Goal: Task Accomplishment & Management: Complete application form

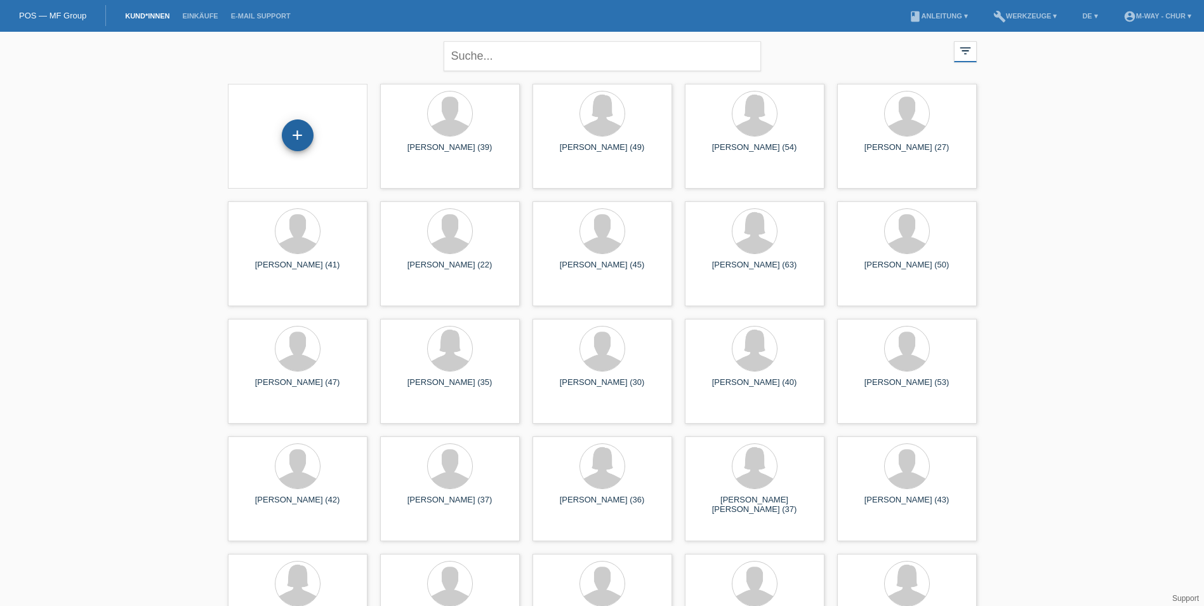
click at [293, 137] on div "+" at bounding box center [298, 135] width 32 height 32
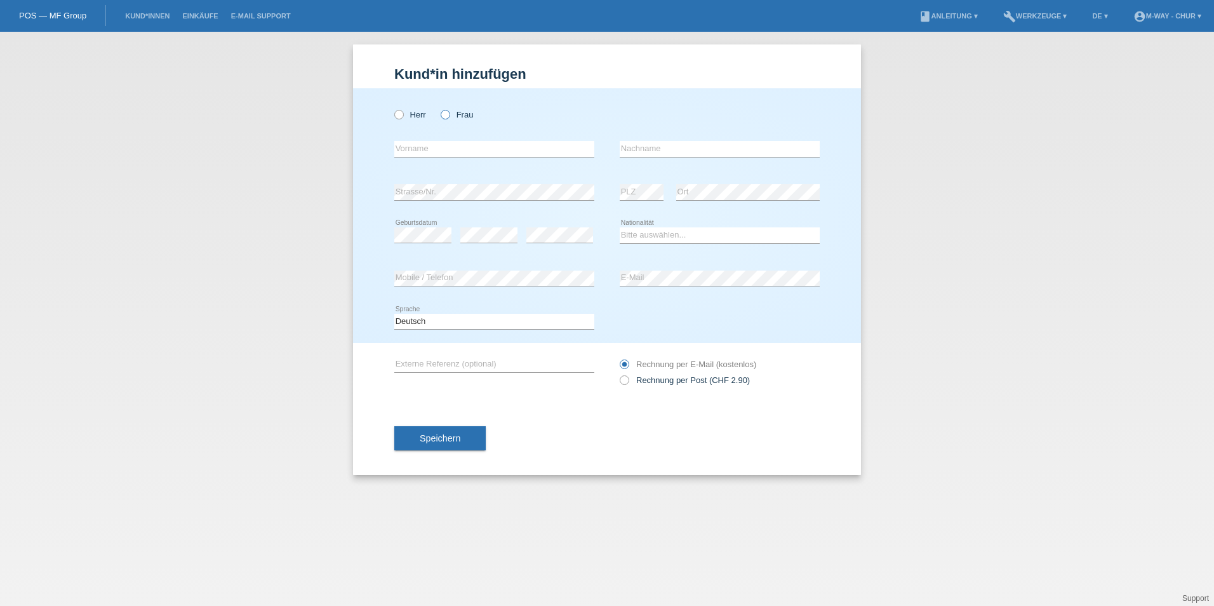
click at [439, 108] on icon at bounding box center [439, 108] width 0 height 0
click at [441, 116] on input "Frau" at bounding box center [445, 114] width 8 height 8
radio input "true"
click at [434, 148] on input "text" at bounding box center [494, 149] width 200 height 16
type input "Iris"
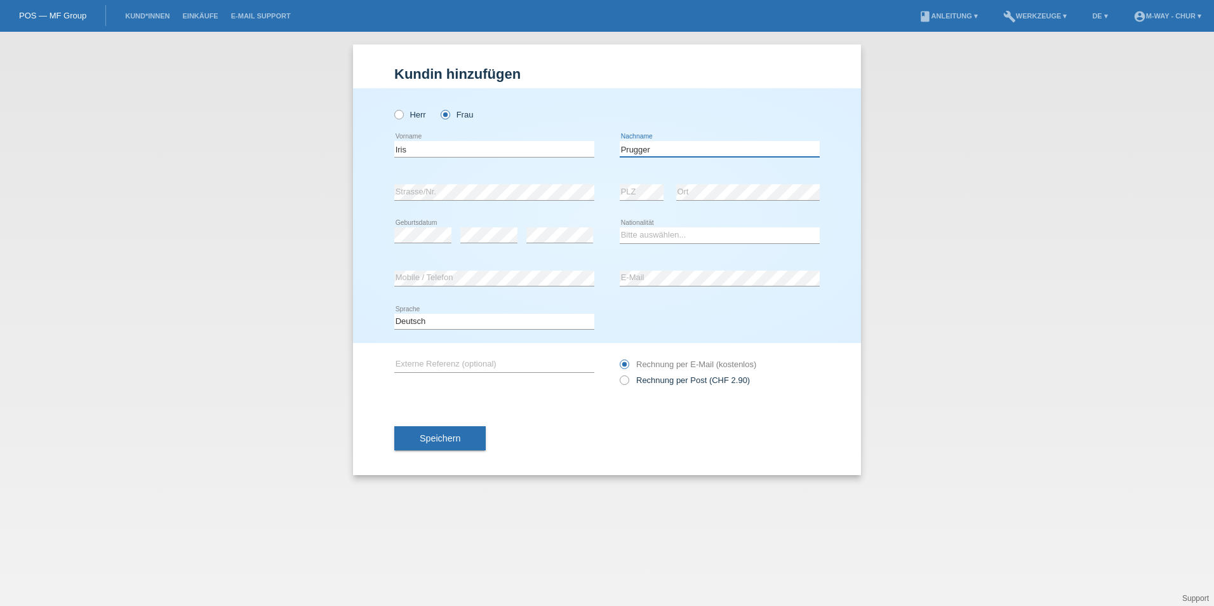
type input "Prugger"
click at [655, 242] on select "Bitte auswählen... Schweiz Deutschland Liechtenstein Österreich ------------ Af…" at bounding box center [720, 234] width 200 height 15
select select "IT"
click at [620, 227] on select "Bitte auswählen... Schweiz Deutschland Liechtenstein Österreich ------------ Af…" at bounding box center [720, 234] width 200 height 15
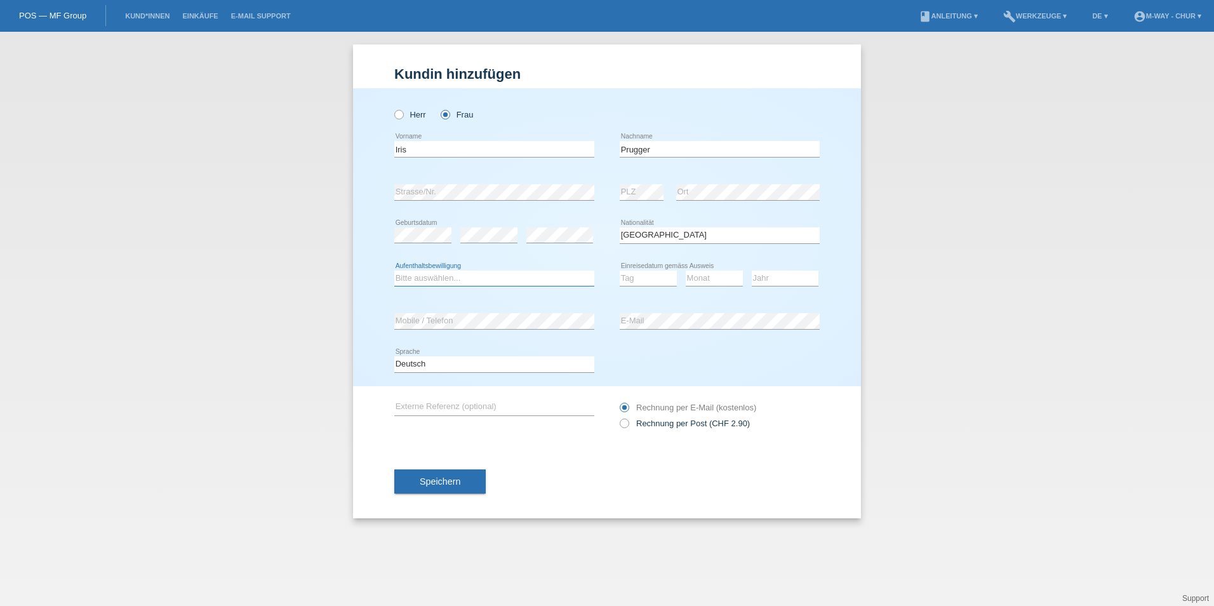
click at [486, 281] on select "Bitte auswählen... C B B - Flüchtlingsstatus Andere" at bounding box center [494, 277] width 200 height 15
select select "B"
click at [394, 270] on select "Bitte auswählen... C B B - Flüchtlingsstatus Andere" at bounding box center [494, 277] width 200 height 15
click at [632, 279] on select "Tag 01 02 03 04 05 06 07 08 09 10 11" at bounding box center [648, 277] width 57 height 15
select select "09"
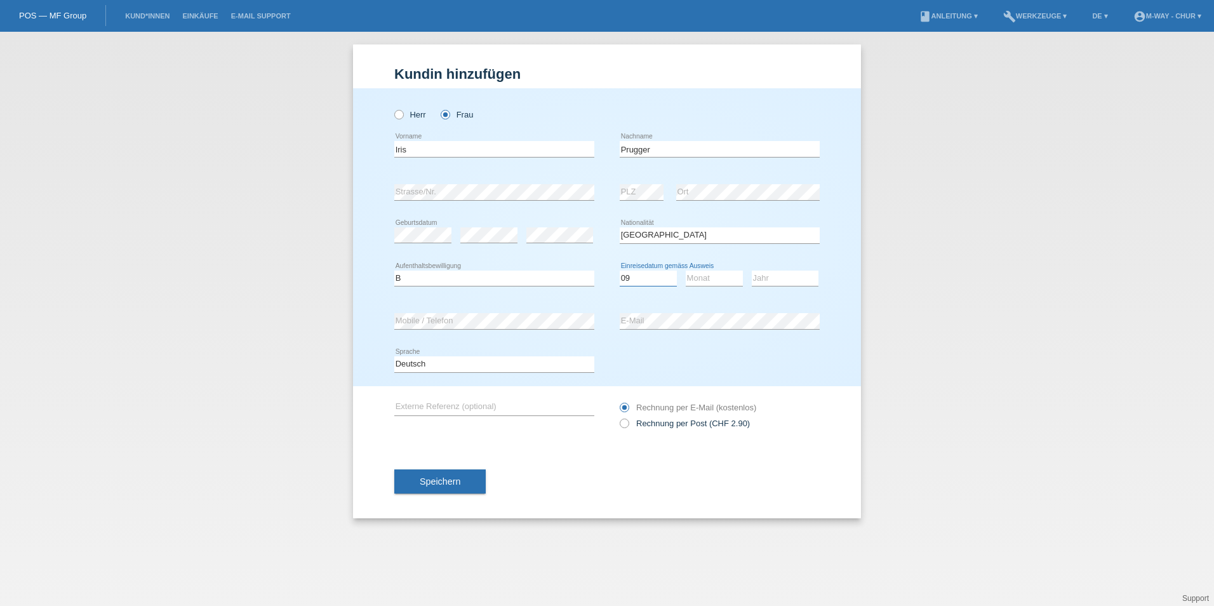
click at [620, 270] on select "Tag 01 02 03 04 05 06 07 08 09 10 11" at bounding box center [648, 277] width 57 height 15
click at [693, 281] on select "Monat 01 02 03 04 05 06 07 08 09 10 11" at bounding box center [714, 277] width 57 height 15
select select "07"
click at [686, 270] on select "Monat 01 02 03 04 05 06 07 08 09 10 11" at bounding box center [714, 277] width 57 height 15
click at [787, 274] on select "Jahr 2025 2024 2023 2022 2021 2020 2019 2018 2017 2016 2015 2014 2013 2012 2011…" at bounding box center [785, 277] width 67 height 15
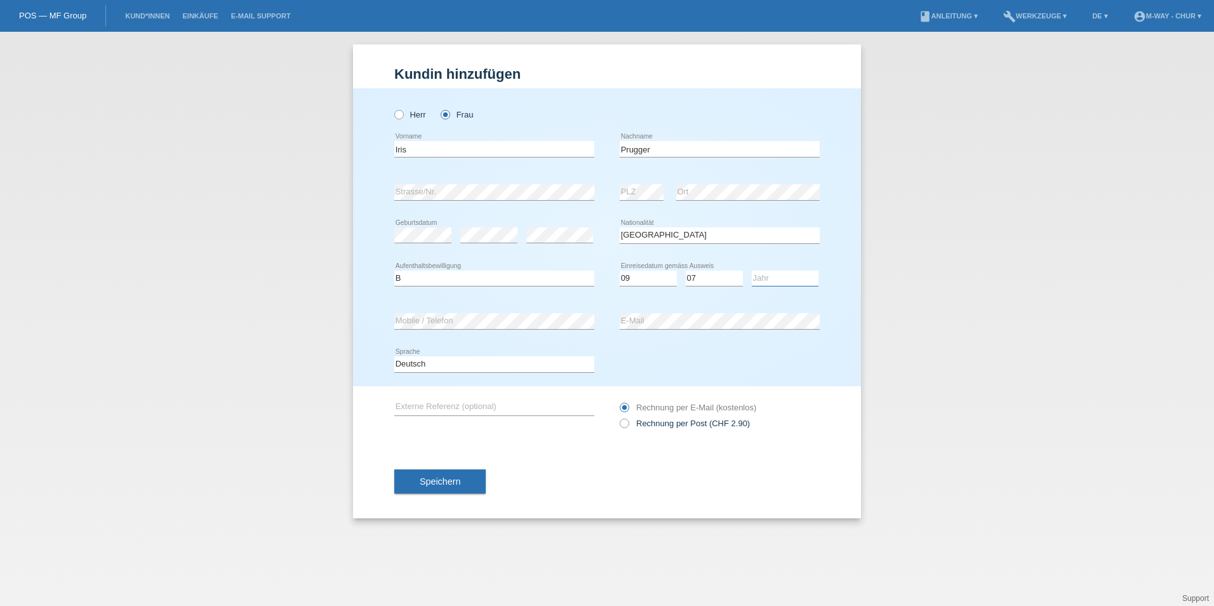
select select "2024"
click at [752, 270] on select "Jahr 2025 2024 2023 2022 2021 2020 2019 2018 2017 2016 2015 2014 2013 2012 2011…" at bounding box center [785, 277] width 67 height 15
click at [623, 183] on div "error PLZ" at bounding box center [642, 192] width 44 height 43
click at [658, 206] on div "error PLZ" at bounding box center [642, 192] width 44 height 43
click at [458, 477] on span "Speichern" at bounding box center [440, 481] width 41 height 10
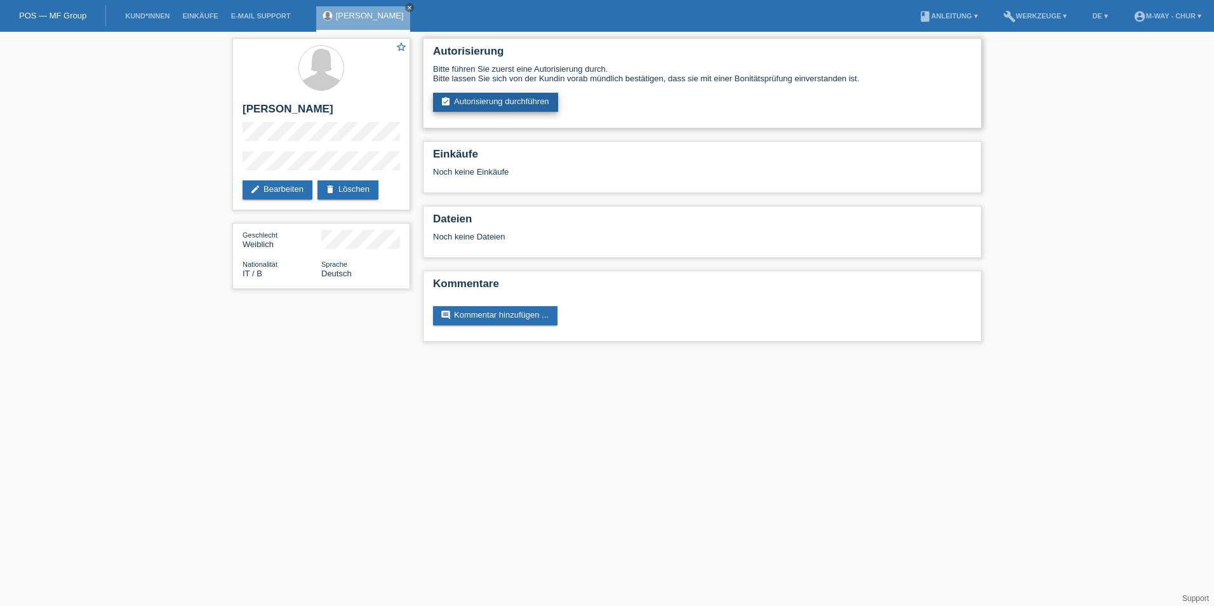
click at [482, 100] on link "assignment_turned_in Autorisierung durchführen" at bounding box center [495, 102] width 125 height 19
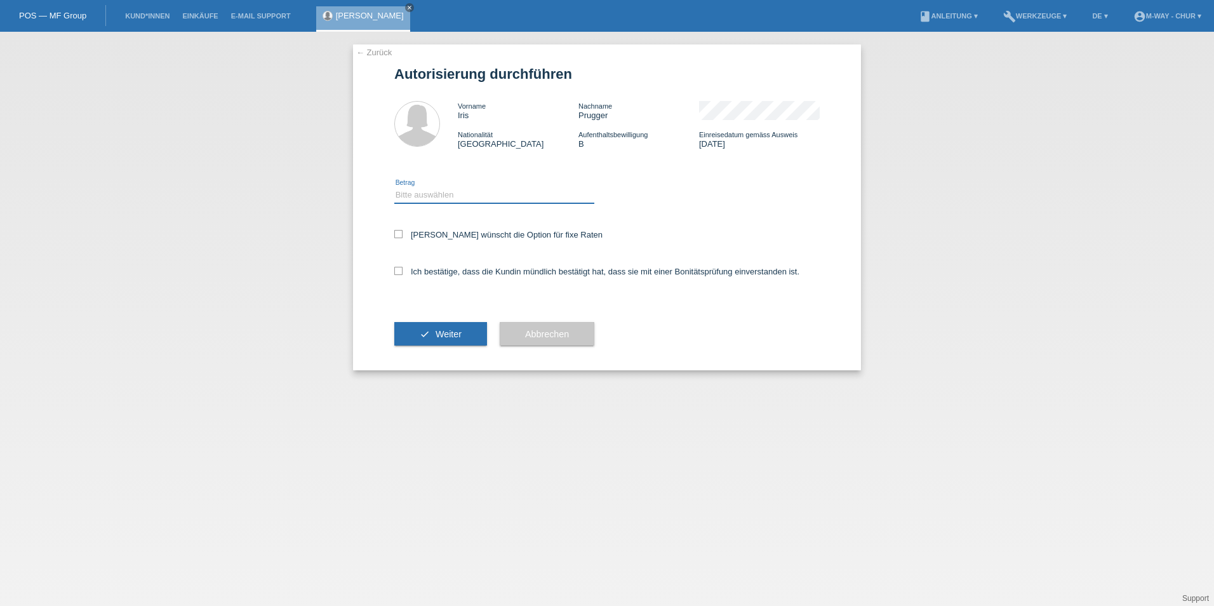
click at [432, 193] on select "Bitte auswählen CHF 1.00 - CHF 499.00 CHF 500.00 - CHF 1'999.00 CHF 2'000.00 - …" at bounding box center [494, 194] width 200 height 15
select select "3"
click at [394, 187] on select "Bitte auswählen CHF 1.00 - CHF 499.00 CHF 500.00 - CHF 1'999.00 CHF 2'000.00 - …" at bounding box center [494, 194] width 200 height 15
click at [399, 241] on div "Kundin wünscht die Option für fixe Raten" at bounding box center [606, 235] width 425 height 37
click at [397, 232] on icon at bounding box center [398, 234] width 8 height 8
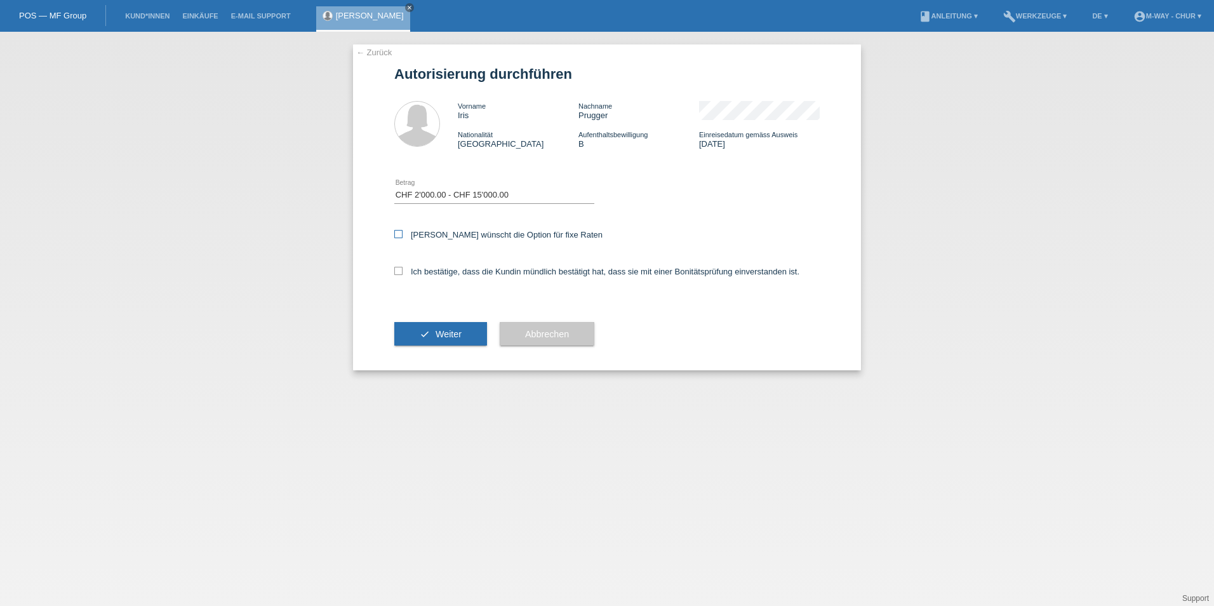
click at [397, 232] on input "Kundin wünscht die Option für fixe Raten" at bounding box center [398, 234] width 8 height 8
checkbox input "true"
click at [401, 271] on icon at bounding box center [398, 271] width 8 height 8
click at [401, 271] on input "Ich bestätige, dass die Kundin mündlich bestätigt hat, dass sie mit einer Bonit…" at bounding box center [398, 271] width 8 height 8
checkbox input "true"
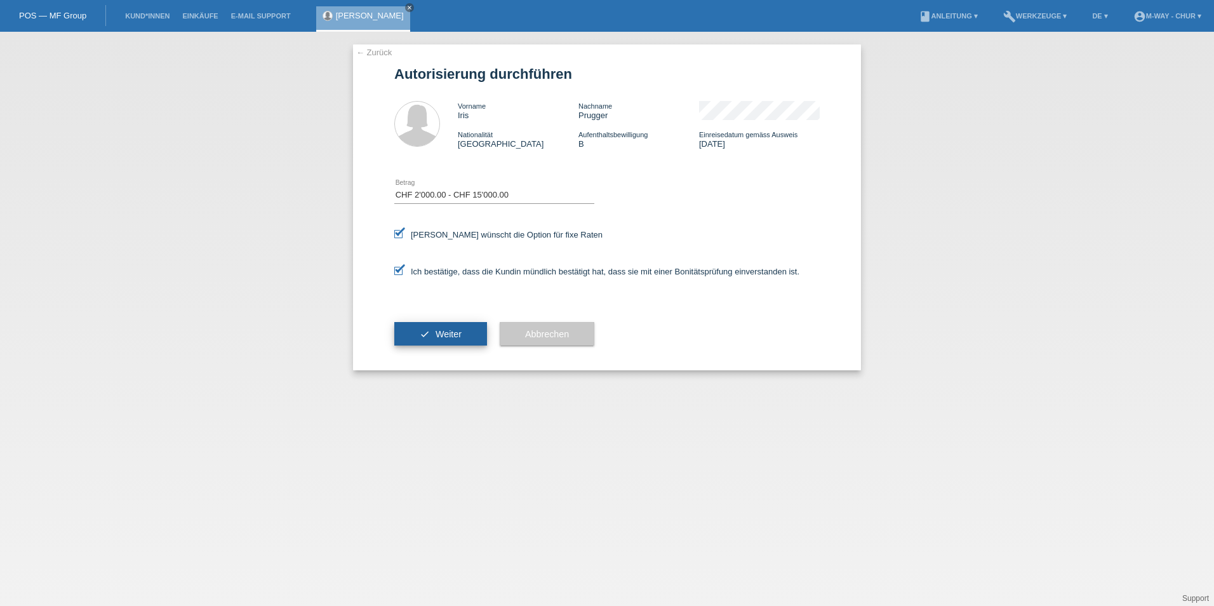
click at [436, 336] on span "Weiter" at bounding box center [449, 334] width 26 height 10
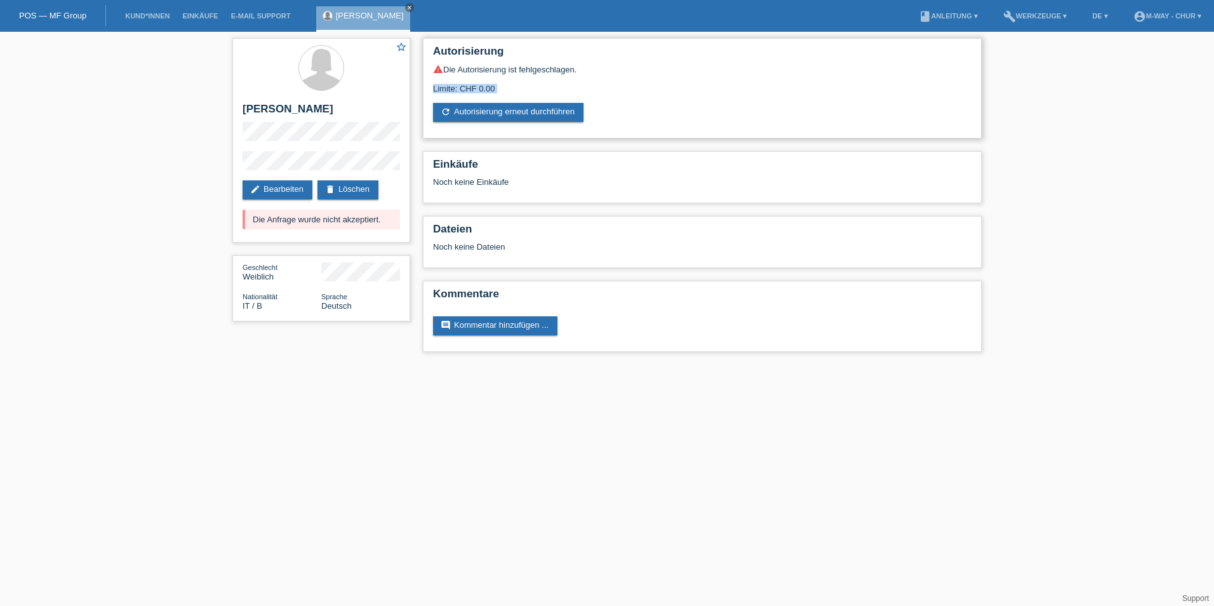
drag, startPoint x: 505, startPoint y: 91, endPoint x: 450, endPoint y: 93, distance: 55.2
click at [447, 93] on div "warning Die Autorisierung ist fehlgeschlagen. Limite: CHF 0.00 refresh Autorisi…" at bounding box center [702, 93] width 538 height 58
click at [539, 70] on div "warning Die Autorisierung ist fehlgeschlagen." at bounding box center [702, 69] width 538 height 10
click at [540, 111] on link "refresh Autorisierung erneut durchführen" at bounding box center [508, 112] width 150 height 19
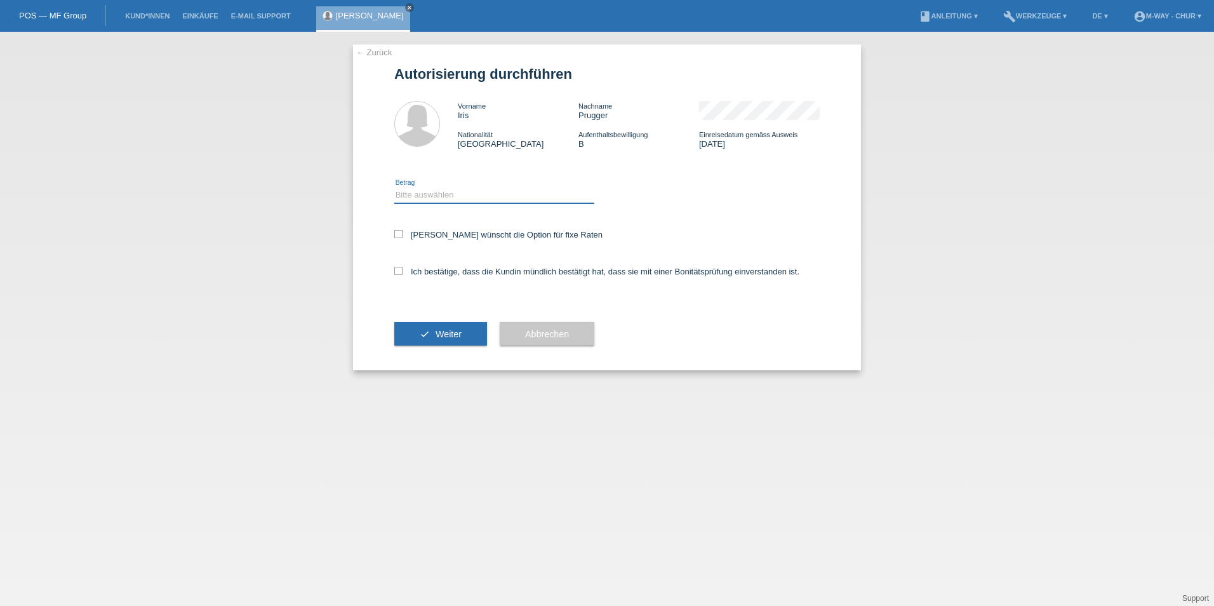
drag, startPoint x: 465, startPoint y: 193, endPoint x: 465, endPoint y: 204, distance: 10.8
click at [465, 193] on select "Bitte auswählen CHF 1.00 - CHF 499.00 CHF 500.00 - CHF 1'999.00 CHF 2'000.00 - …" at bounding box center [494, 194] width 200 height 15
select select "3"
click at [394, 187] on select "Bitte auswählen CHF 1.00 - CHF 499.00 CHF 500.00 - CHF 1'999.00 CHF 2'000.00 - …" at bounding box center [494, 194] width 200 height 15
click at [453, 232] on label "Kundin wünscht die Option für fixe Raten" at bounding box center [498, 235] width 208 height 10
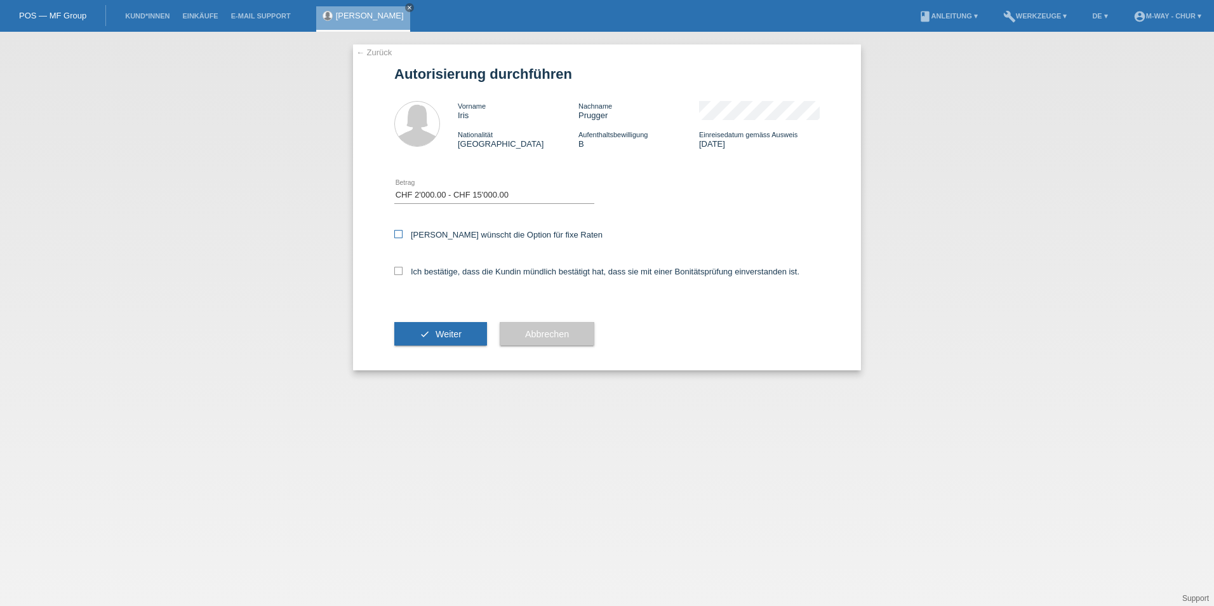
click at [403, 232] on input "Kundin wünscht die Option für fixe Raten" at bounding box center [398, 234] width 8 height 8
checkbox input "true"
click at [450, 277] on div "Ich bestätige, dass die Kundin mündlich bestätigt hat, dass sie mit einer Bonit…" at bounding box center [606, 275] width 425 height 43
click at [451, 267] on label "Ich bestätige, dass die Kundin mündlich bestätigt hat, dass sie mit einer Bonit…" at bounding box center [596, 272] width 405 height 10
click at [403, 267] on input "Ich bestätige, dass die Kundin mündlich bestätigt hat, dass sie mit einer Bonit…" at bounding box center [398, 271] width 8 height 8
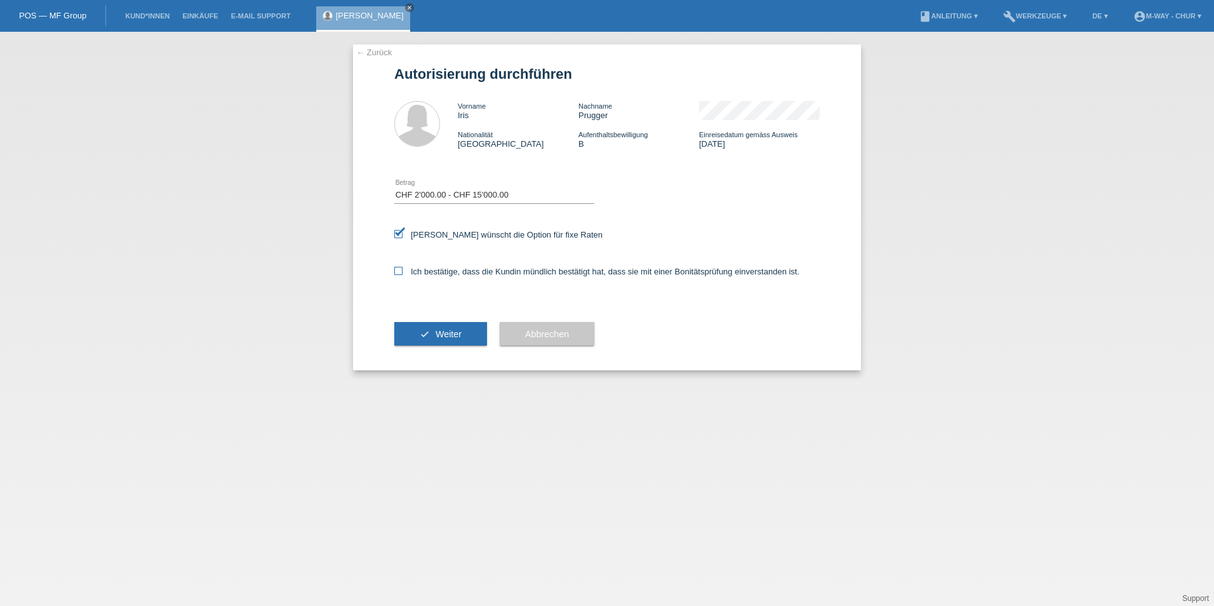
checkbox input "true"
click at [450, 321] on div "check Weiter" at bounding box center [440, 334] width 93 height 74
click at [456, 340] on button "check Weiter" at bounding box center [440, 334] width 93 height 24
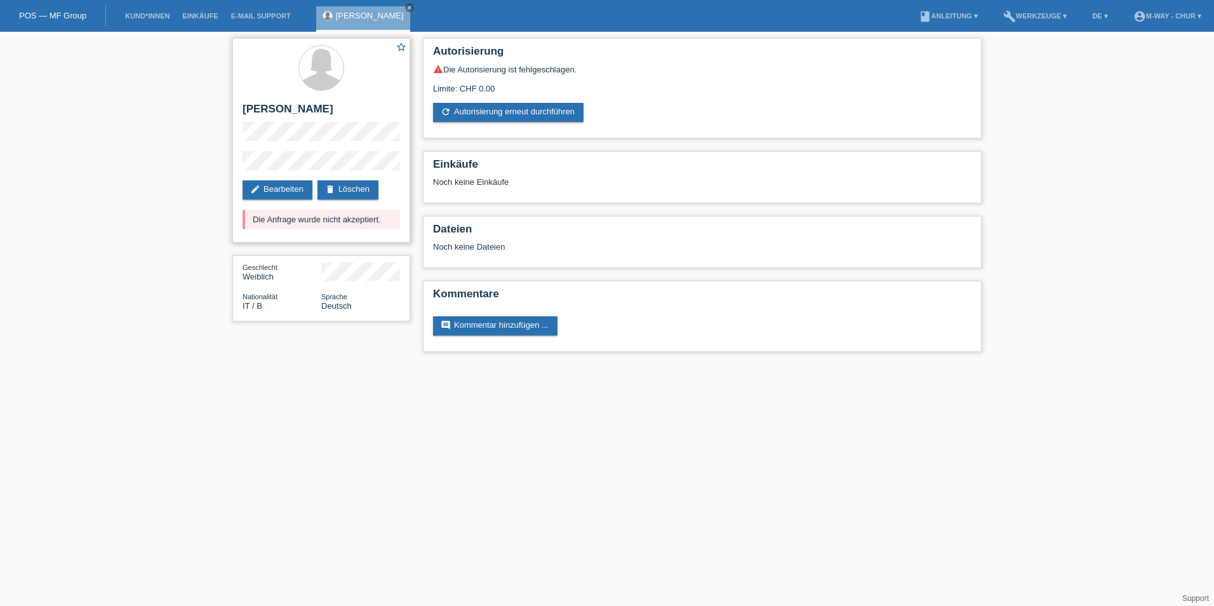
drag, startPoint x: 255, startPoint y: 219, endPoint x: 394, endPoint y: 235, distance: 140.6
click at [394, 235] on div "star_border [PERSON_NAME] edit Bearbeiten delete Löschen Die Anfrage wurde nich…" at bounding box center [321, 140] width 178 height 204
drag, startPoint x: 394, startPoint y: 235, endPoint x: 391, endPoint y: 250, distance: 15.6
click at [391, 251] on div "star_border [PERSON_NAME] edit Bearbeiten delete Löschen Die Anfrage wurde nich…" at bounding box center [321, 183] width 190 height 302
click at [34, 16] on link "POS — MF Group" at bounding box center [52, 16] width 67 height 10
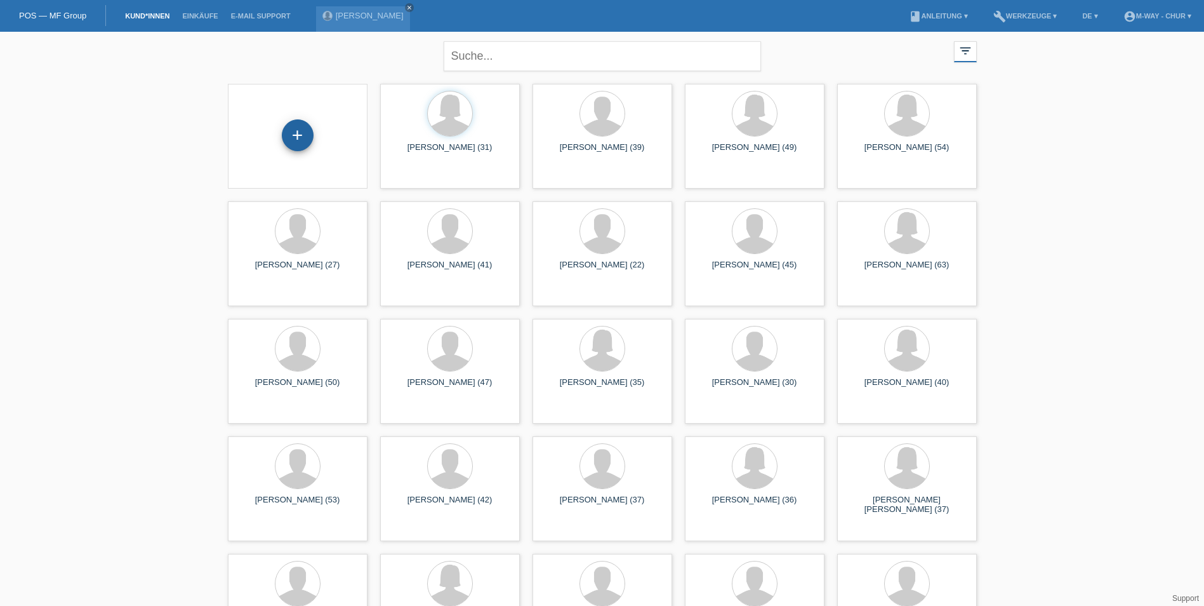
click at [292, 137] on div "+" at bounding box center [298, 135] width 32 height 32
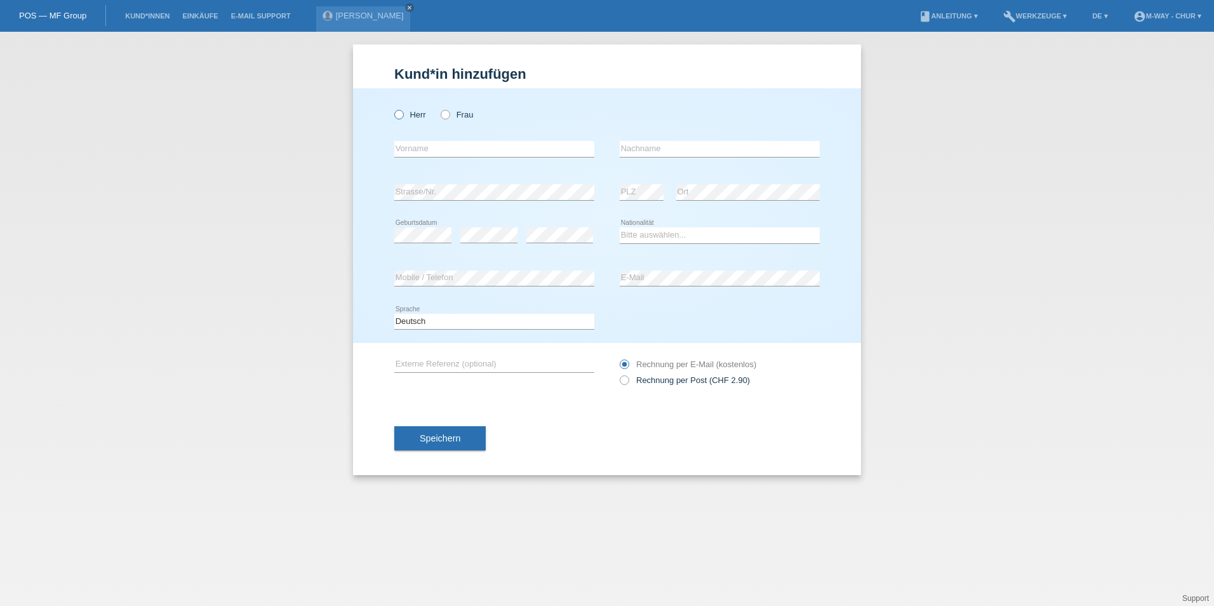
click at [413, 113] on label "Herr" at bounding box center [410, 115] width 32 height 10
click at [403, 113] on input "Herr" at bounding box center [398, 114] width 8 height 8
radio input "true"
click at [431, 159] on div "error Vorname" at bounding box center [494, 149] width 200 height 43
click at [435, 148] on input "text" at bounding box center [494, 149] width 200 height 16
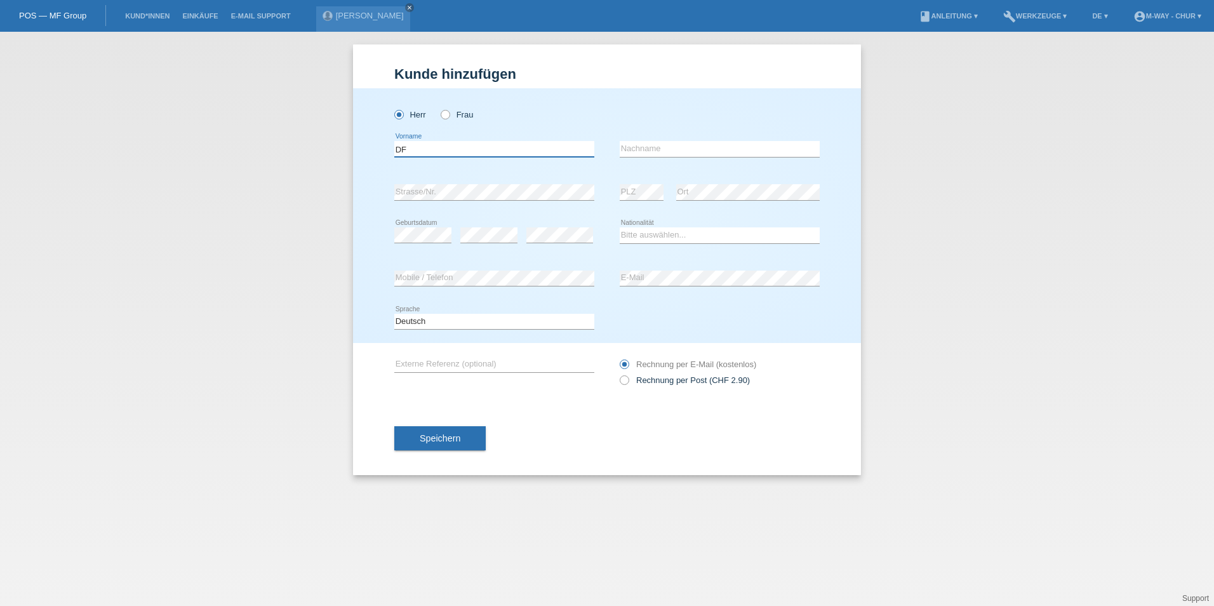
type input "D"
type input "[PERSON_NAME]"
type input "Ratschiller"
click at [655, 232] on select "Bitte auswählen... Schweiz Deutschland Liechtenstein Österreich ------------ Af…" at bounding box center [720, 234] width 200 height 15
select select "CH"
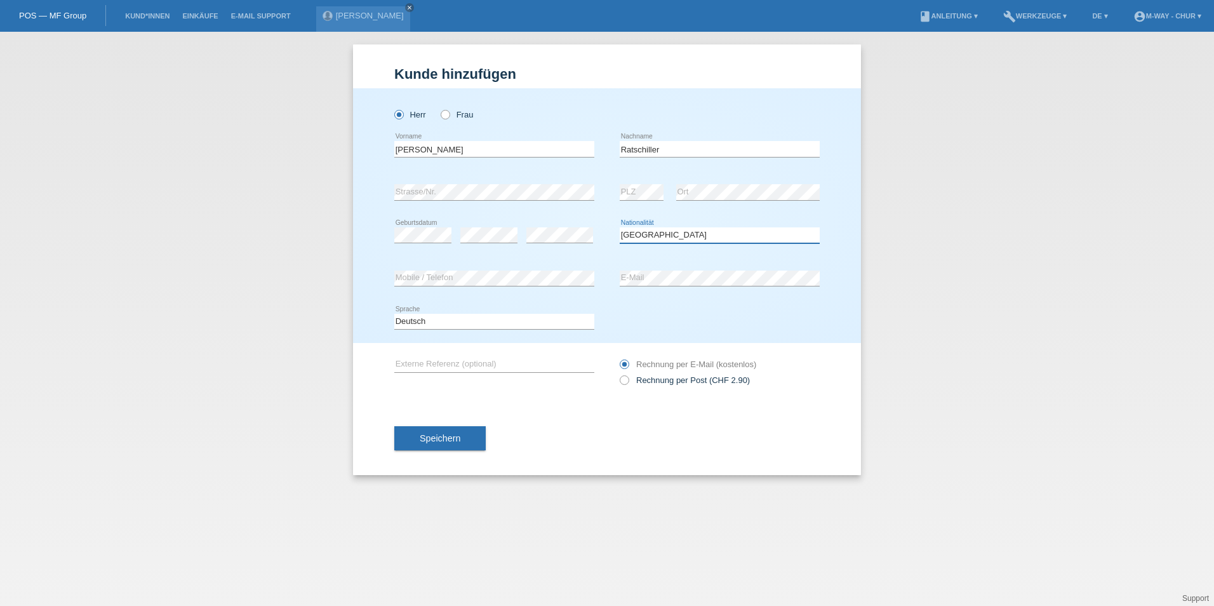
click at [620, 227] on select "Bitte auswählen... Schweiz Deutschland Liechtenstein Österreich ------------ Af…" at bounding box center [720, 234] width 200 height 15
click at [446, 444] on button "Speichern" at bounding box center [439, 438] width 91 height 24
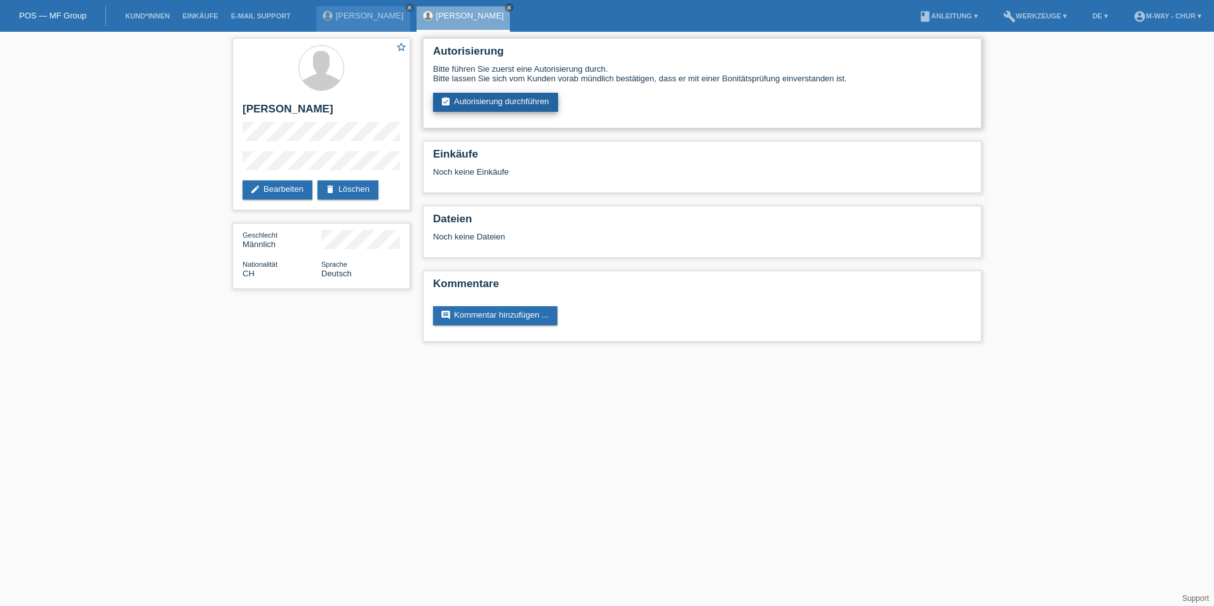
click at [471, 101] on link "assignment_turned_in Autorisierung durchführen" at bounding box center [495, 102] width 125 height 19
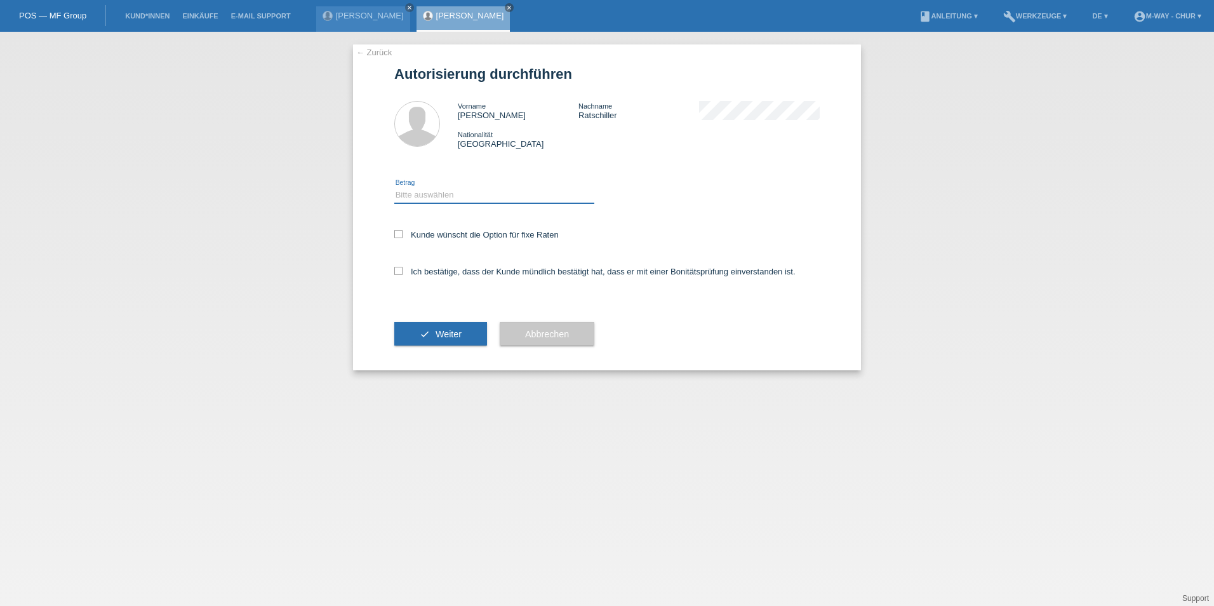
click at [401, 194] on select "Bitte auswählen CHF 1.00 - CHF 499.00 CHF 500.00 - CHF 1'999.00 CHF 2'000.00 - …" at bounding box center [494, 194] width 200 height 15
select select "3"
click at [394, 187] on select "Bitte auswählen CHF 1.00 - CHF 499.00 CHF 500.00 - CHF 1'999.00 CHF 2'000.00 - …" at bounding box center [494, 194] width 200 height 15
click at [401, 227] on div "Kunde wünscht die Option für fixe Raten" at bounding box center [606, 235] width 425 height 37
click at [401, 230] on icon at bounding box center [398, 234] width 8 height 8
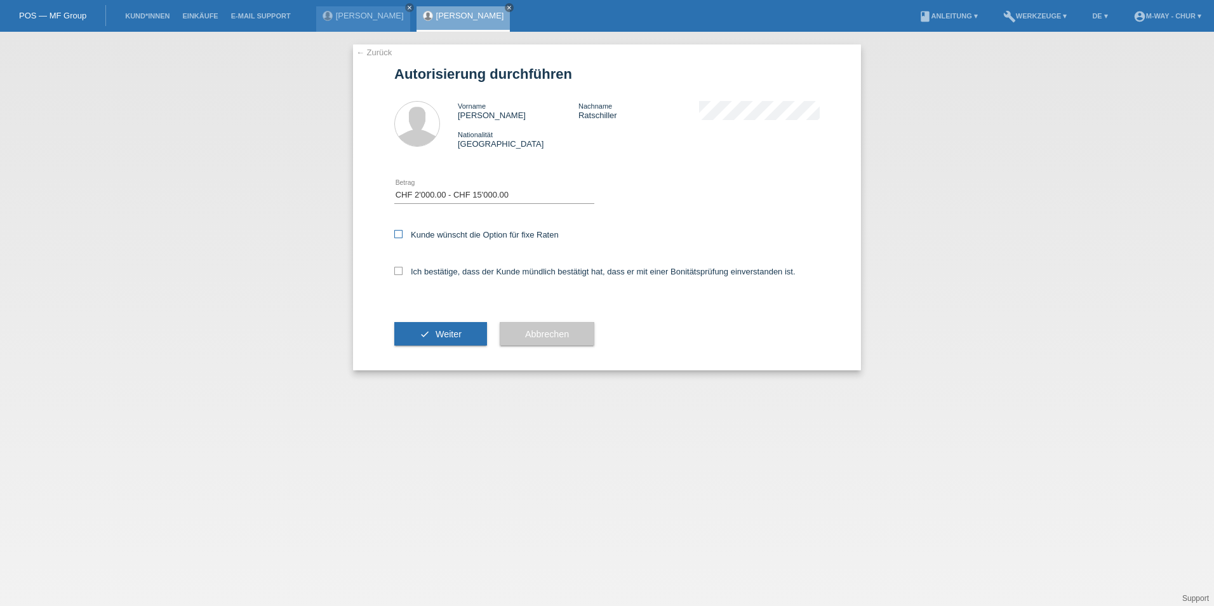
click at [401, 230] on input "Kunde wünscht die Option für fixe Raten" at bounding box center [398, 234] width 8 height 8
checkbox input "true"
click at [399, 270] on icon at bounding box center [398, 271] width 8 height 8
click at [399, 270] on input "Ich bestätige, dass der Kunde mündlich bestätigt hat, dass er mit einer Bonität…" at bounding box center [398, 271] width 8 height 8
checkbox input "true"
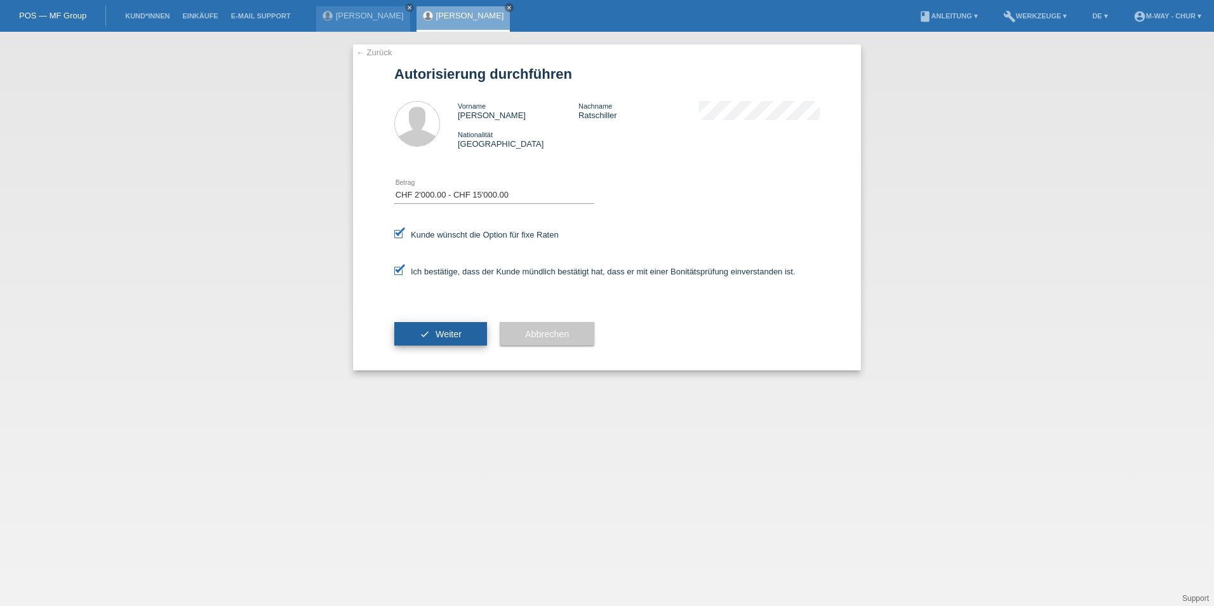
click at [431, 340] on button "check Weiter" at bounding box center [440, 334] width 93 height 24
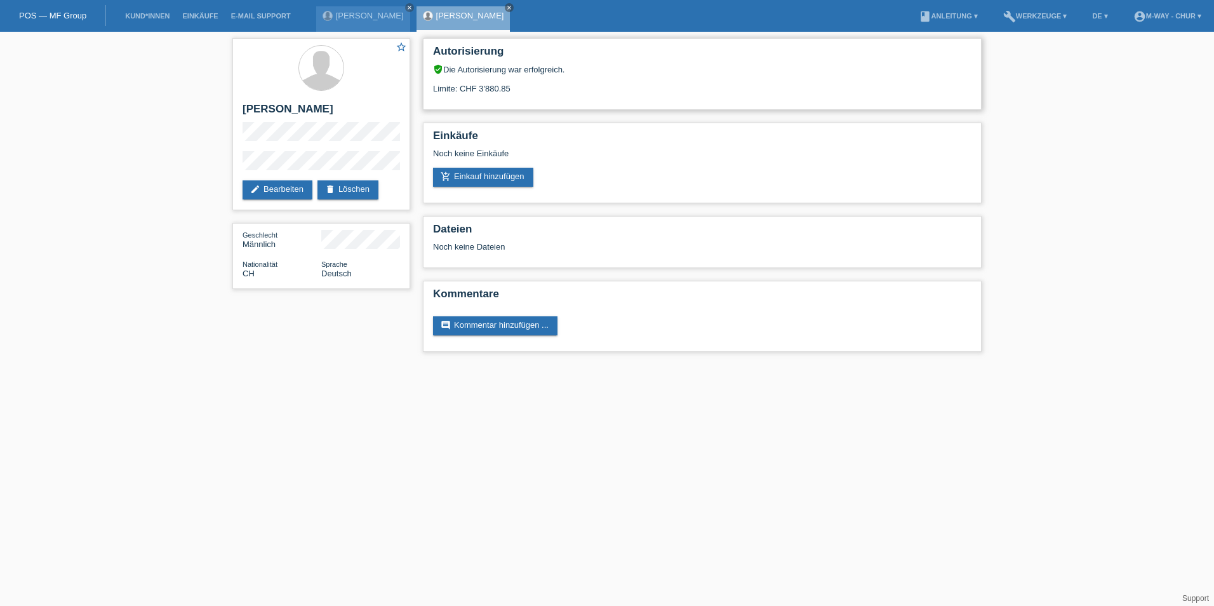
drag, startPoint x: 528, startPoint y: 81, endPoint x: 514, endPoint y: 83, distance: 13.5
click at [515, 83] on div "Limite: CHF 3'880.85" at bounding box center [702, 83] width 538 height 19
click at [146, 10] on li "Kund*innen" at bounding box center [147, 16] width 57 height 32
click at [148, 16] on link "Kund*innen" at bounding box center [147, 16] width 57 height 8
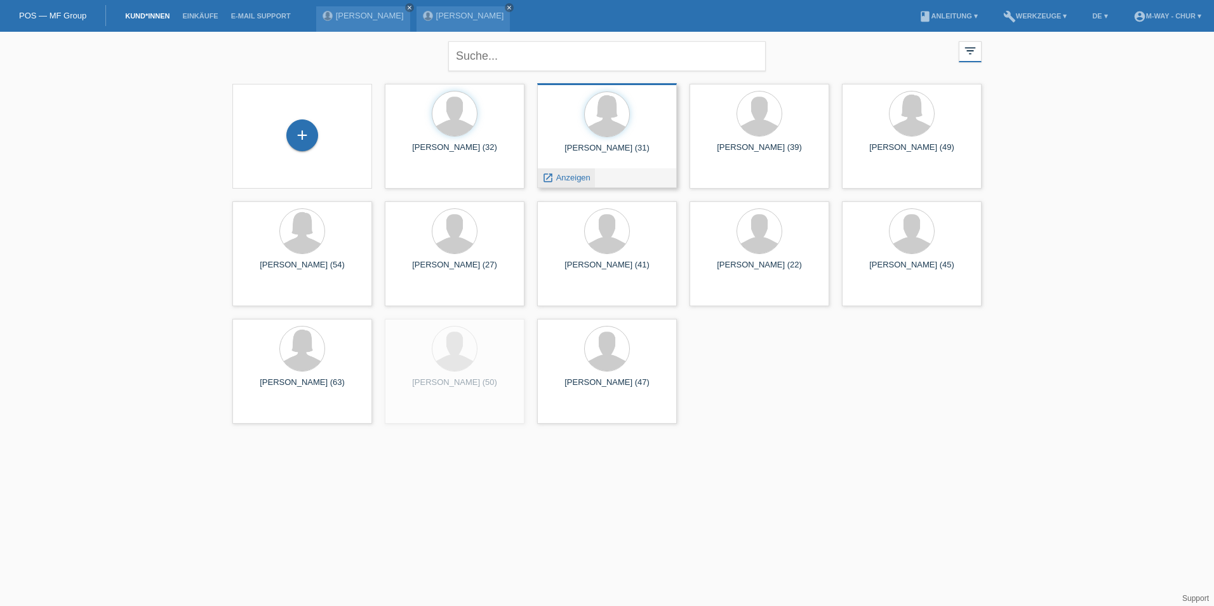
click at [589, 175] on span "Anzeigen" at bounding box center [573, 178] width 34 height 10
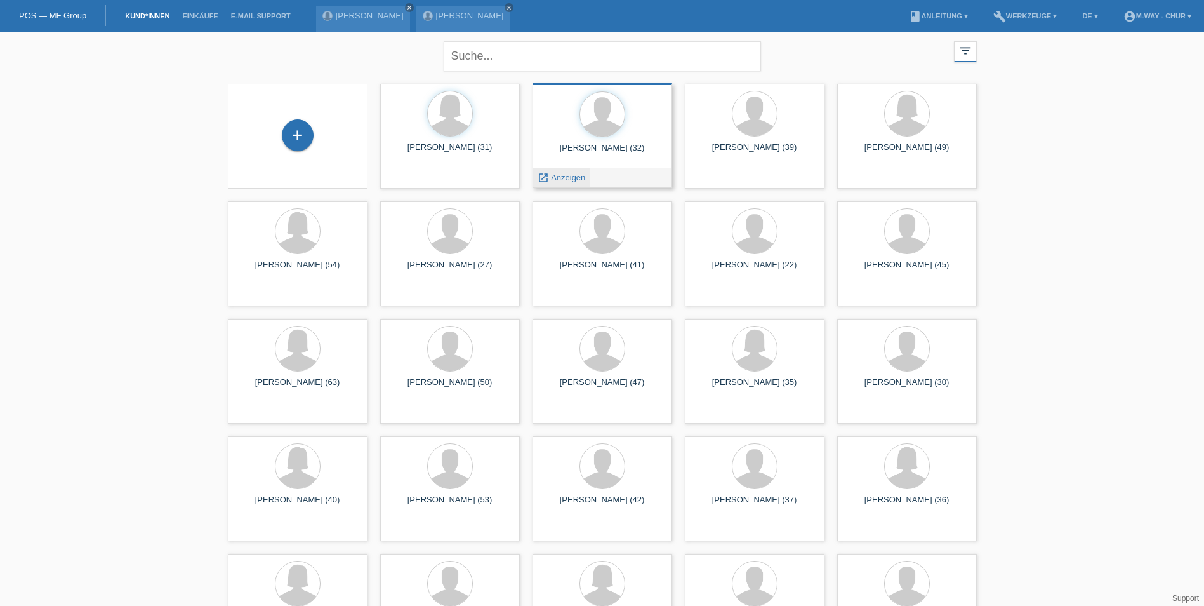
click at [554, 180] on span "Anzeigen" at bounding box center [568, 178] width 34 height 10
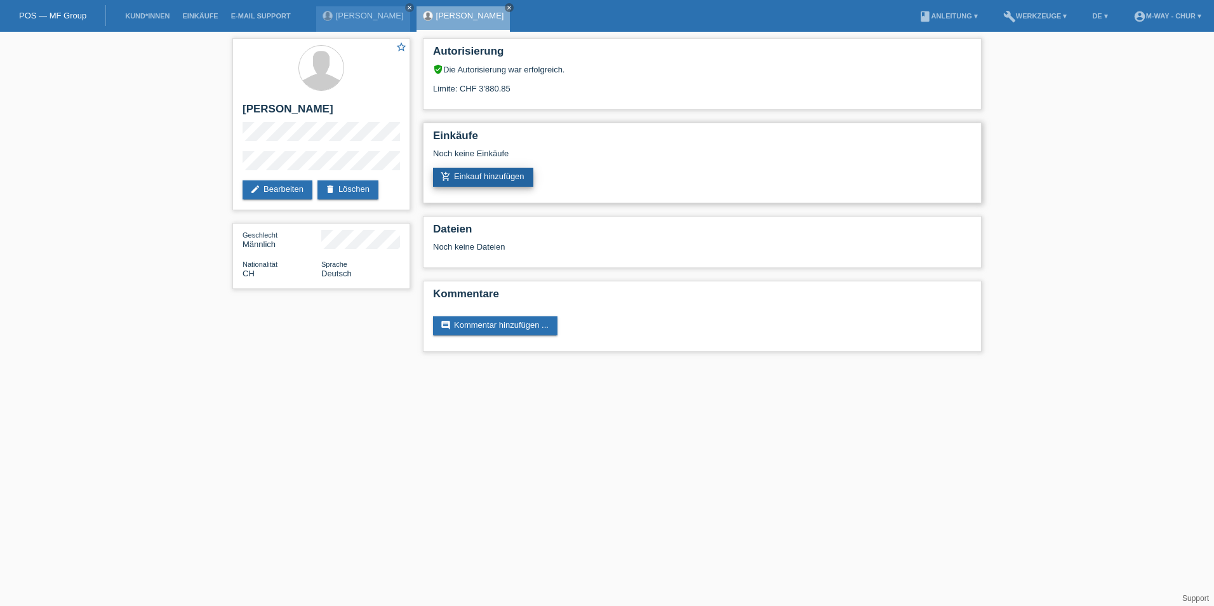
click at [496, 173] on link "add_shopping_cart Einkauf hinzufügen" at bounding box center [483, 177] width 100 height 19
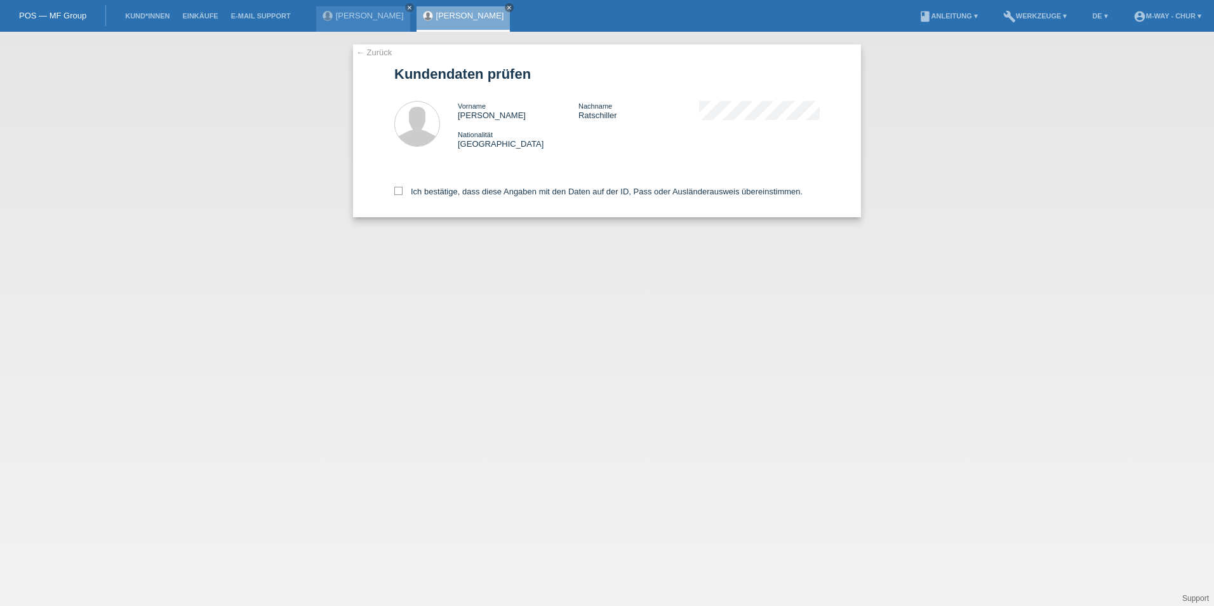
click at [416, 206] on div "Ich bestätige, dass diese Angaben mit den Daten auf der ID, Pass oder Ausländer…" at bounding box center [606, 189] width 425 height 56
click at [401, 196] on label "Ich bestätige, dass diese Angaben mit den Daten auf der ID, Pass oder Ausländer…" at bounding box center [598, 192] width 408 height 10
click at [401, 195] on input "Ich bestätige, dass diese Angaben mit den Daten auf der ID, Pass oder Ausländer…" at bounding box center [398, 191] width 8 height 8
checkbox input "true"
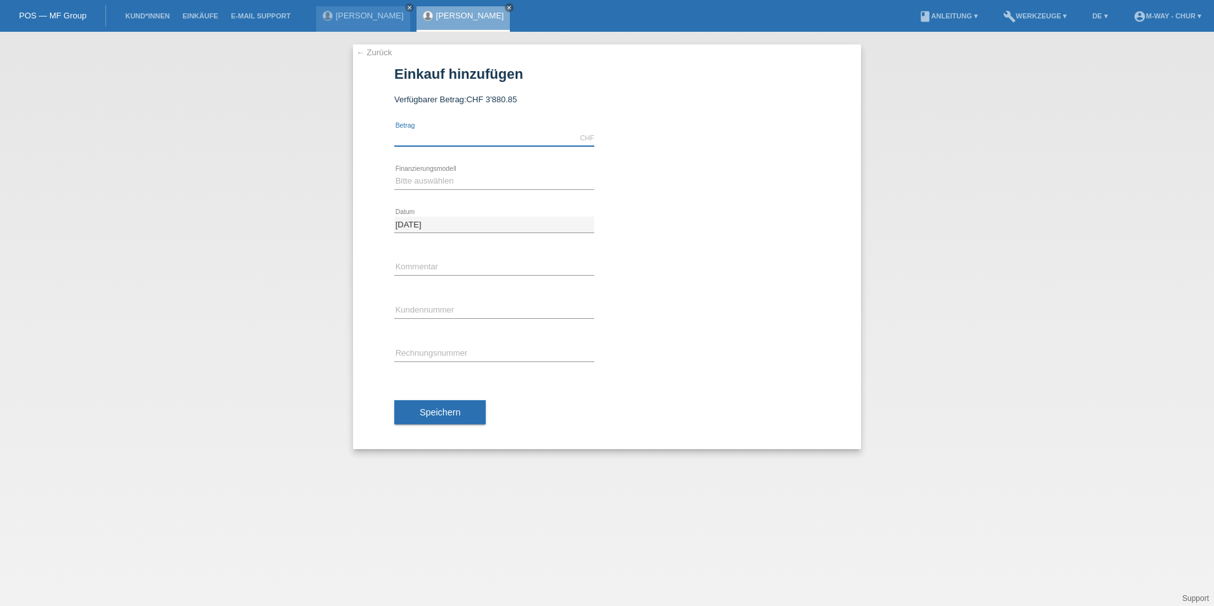
click at [436, 142] on input "text" at bounding box center [494, 138] width 200 height 16
type input "3654.15"
click at [436, 179] on select "Bitte auswählen Fixe Raten Kauf auf Rechnung mit Teilzahlungsoption" at bounding box center [494, 180] width 200 height 15
select select "77"
click at [394, 173] on select "Bitte auswählen Fixe Raten Kauf auf Rechnung mit Teilzahlungsoption" at bounding box center [494, 180] width 200 height 15
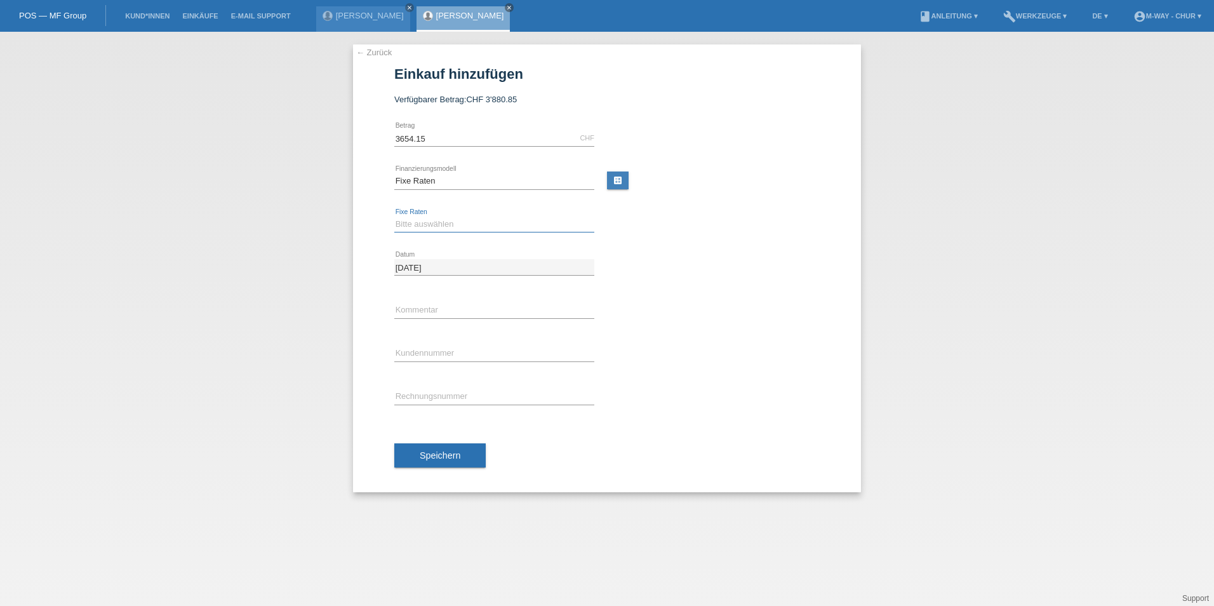
click at [421, 218] on select "Bitte auswählen 4 Raten 5 Raten 6 Raten 7 Raten 8 Raten 9 Raten 10 Raten 11 Rat…" at bounding box center [494, 223] width 200 height 15
select select "202"
click at [394, 216] on select "Bitte auswählen 4 Raten 5 Raten 6 Raten 7 Raten 8 Raten 9 Raten 10 Raten 11 Rat…" at bounding box center [494, 223] width 200 height 15
click at [450, 307] on input "text" at bounding box center [494, 310] width 200 height 16
type input "31155/15"
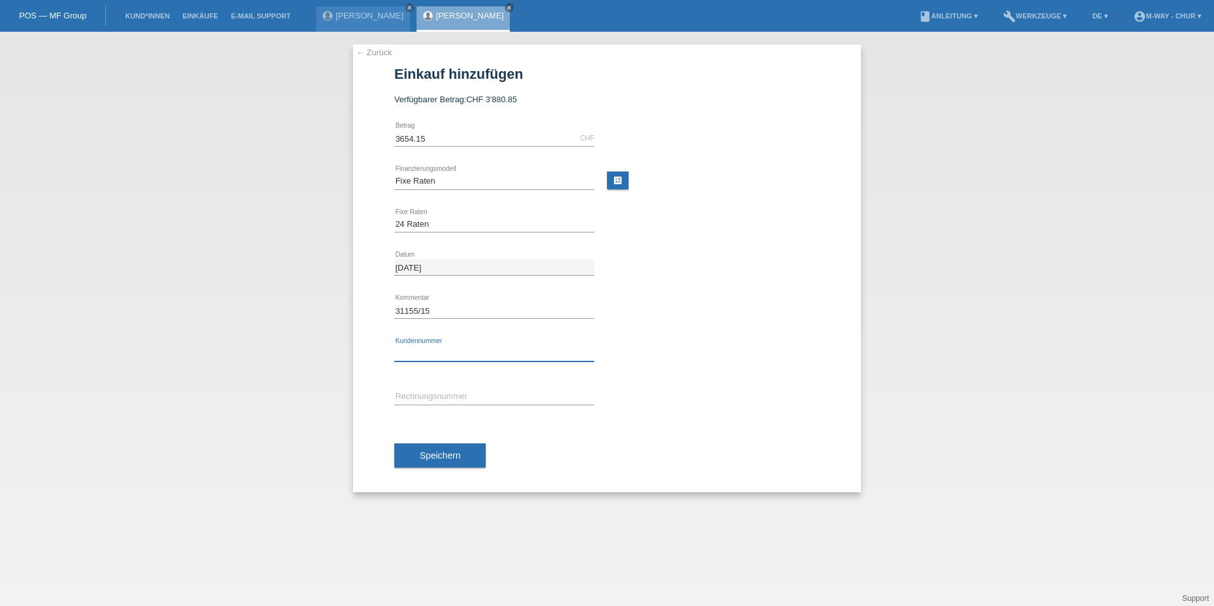
click at [438, 355] on input "text" at bounding box center [494, 353] width 200 height 16
type input "K173135"
click at [448, 390] on input "text" at bounding box center [494, 397] width 200 height 16
type input "31155/"
click at [443, 311] on input "31155/15" at bounding box center [494, 310] width 200 height 16
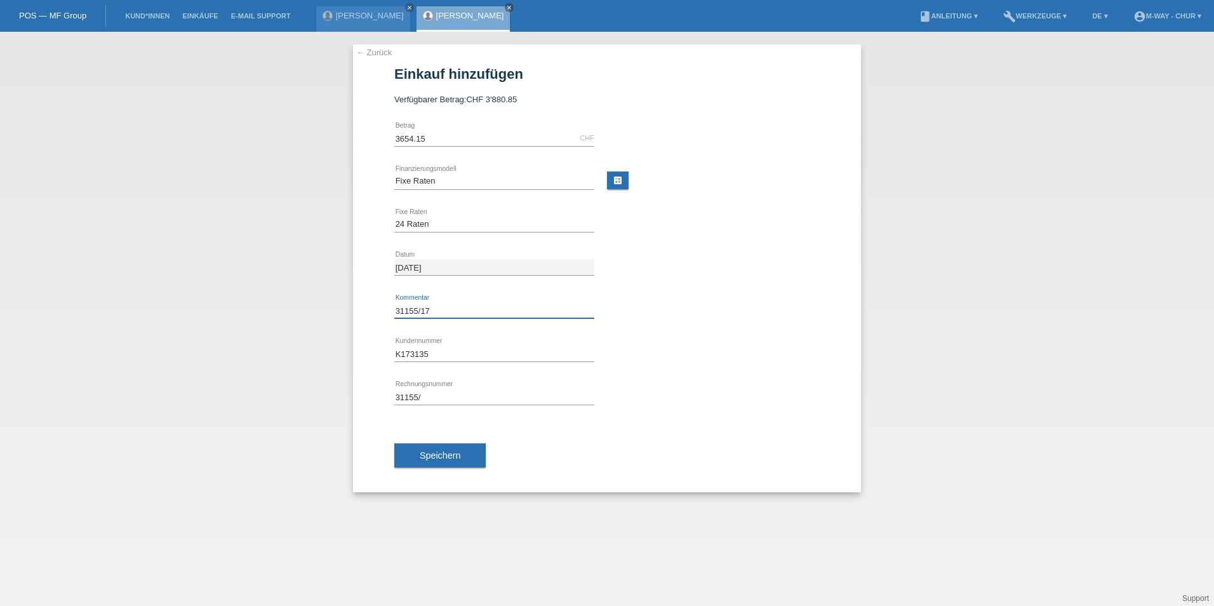
type input "31155/17"
click at [449, 397] on input "31155/" at bounding box center [494, 397] width 200 height 16
type input "31155/17"
click at [434, 456] on span "Speichern" at bounding box center [440, 455] width 41 height 10
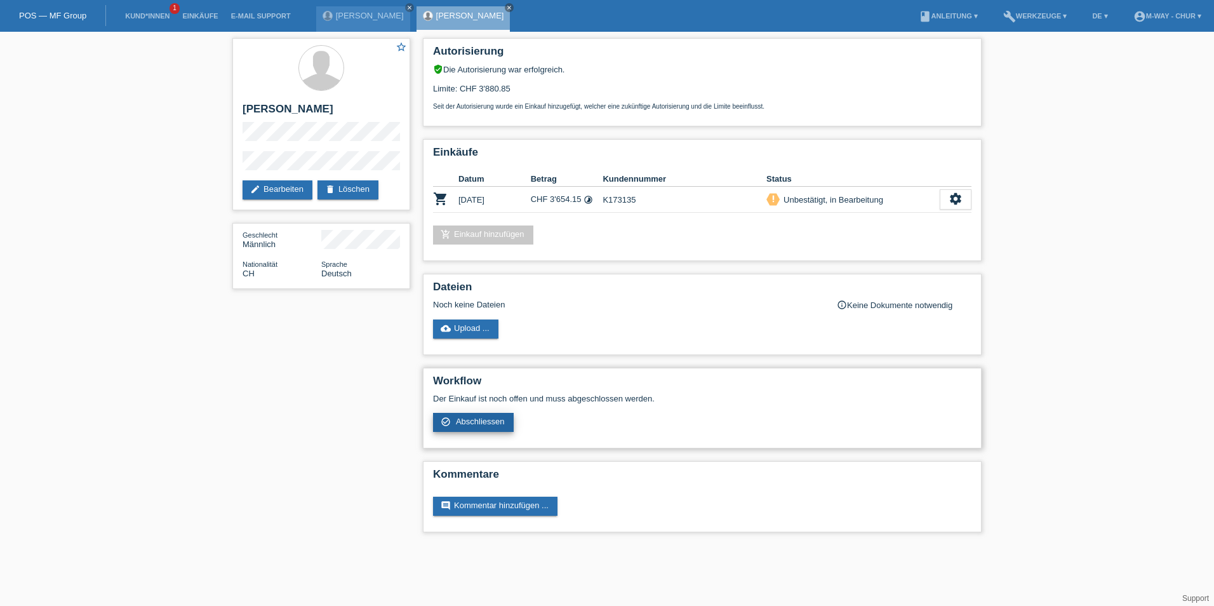
click at [441, 425] on icon "check_circle_outline" at bounding box center [446, 421] width 10 height 10
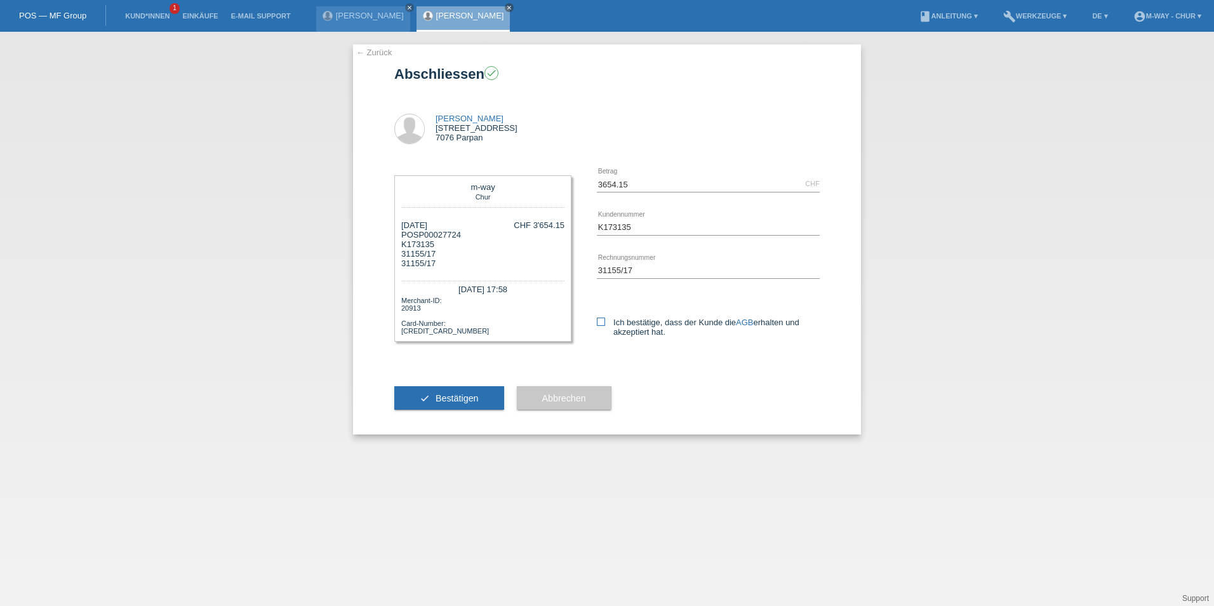
click at [606, 322] on label "Ich bestätige, dass der Kunde die AGB erhalten und akzeptiert hat." at bounding box center [708, 326] width 223 height 19
click at [605, 322] on input "Ich bestätige, dass der Kunde die AGB erhalten und akzeptiert hat." at bounding box center [601, 321] width 8 height 8
checkbox input "true"
click at [443, 402] on div "check Bestätigen" at bounding box center [449, 398] width 110 height 74
click at [441, 403] on button "check Bestätigen" at bounding box center [449, 398] width 110 height 24
